Goal: Communication & Community: Answer question/provide support

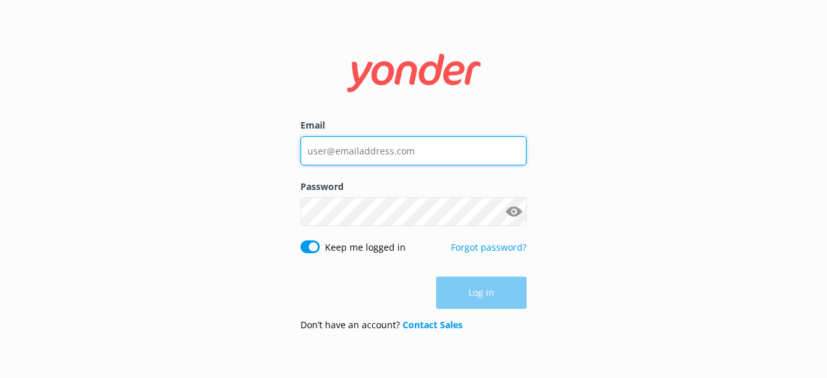
type input "[EMAIL_ADDRESS][DOMAIN_NAME]"
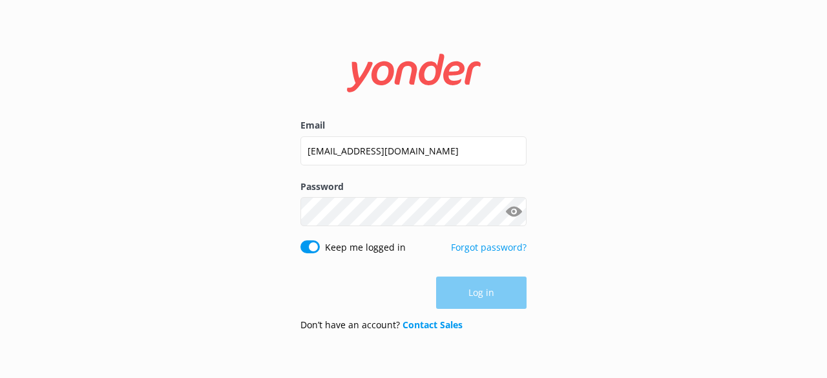
click at [459, 290] on div "Log in" at bounding box center [413, 292] width 226 height 32
click at [459, 290] on button "Log in" at bounding box center [481, 293] width 90 height 32
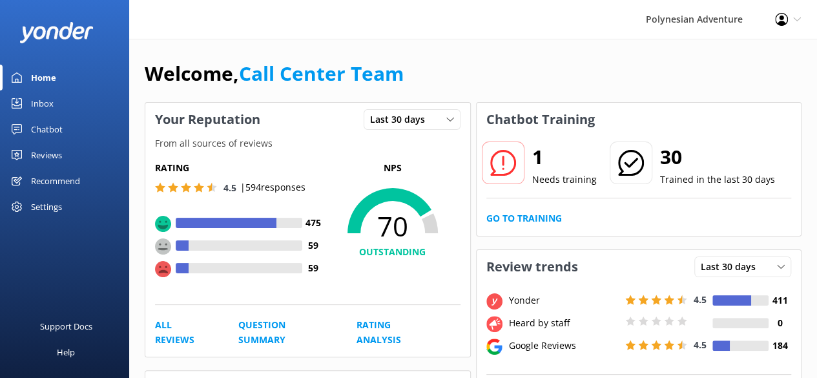
click at [59, 107] on link "Inbox" at bounding box center [64, 103] width 129 height 26
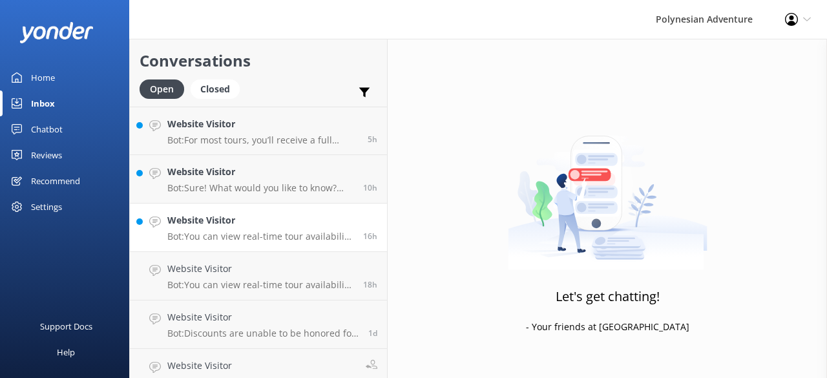
click at [216, 236] on p "Bot: You can view real-time tour availability and book your Polynesian Adventur…" at bounding box center [260, 237] width 186 height 12
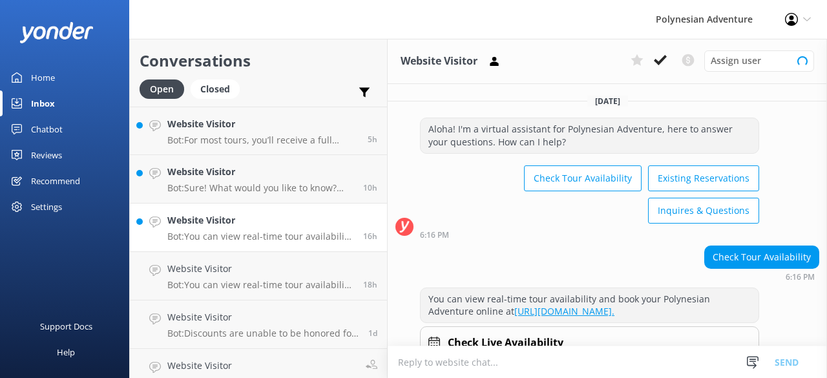
scroll to position [61, 0]
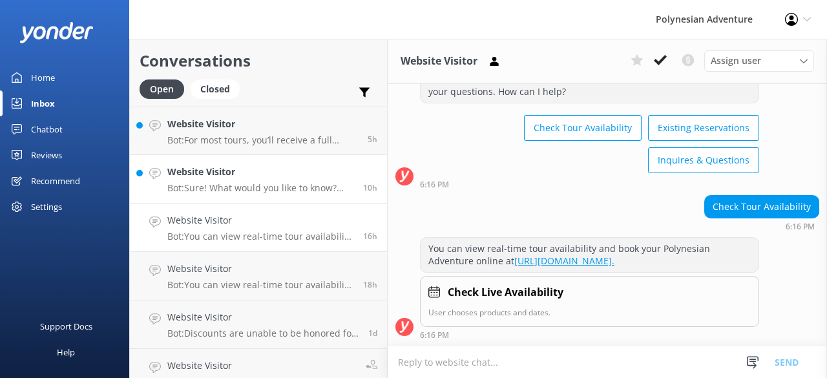
click at [196, 186] on p "Bot: Sure! What would you like to know? Feel free to ask about tour details, av…" at bounding box center [260, 188] width 186 height 12
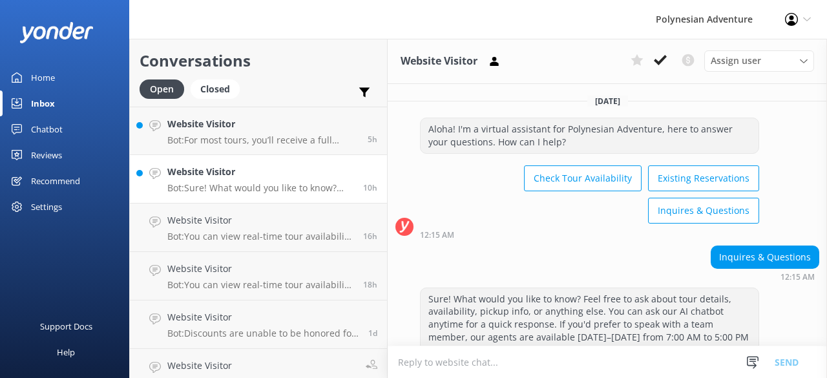
scroll to position [45, 0]
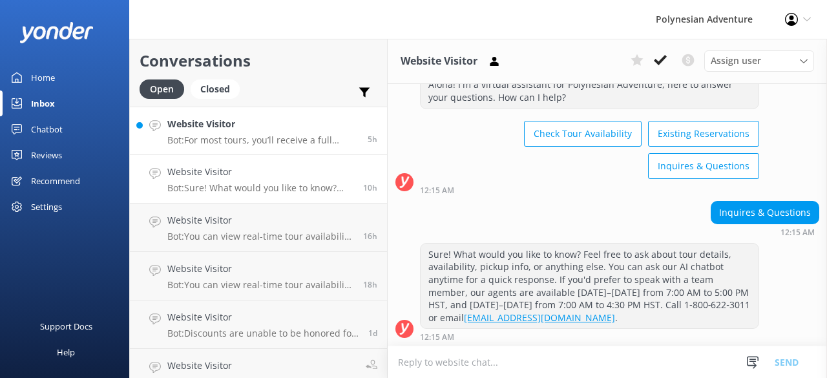
click at [214, 143] on p "Bot: For most tours, you’ll receive a full refund if you cancel at least 48 hou…" at bounding box center [262, 140] width 191 height 12
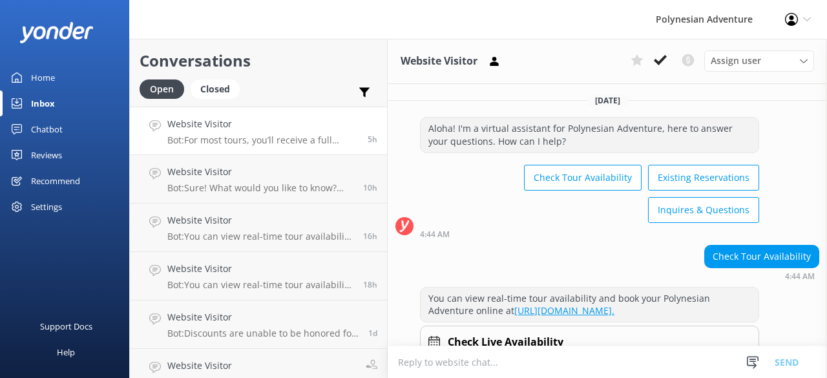
scroll to position [194, 0]
